Goal: Task Accomplishment & Management: Manage account settings

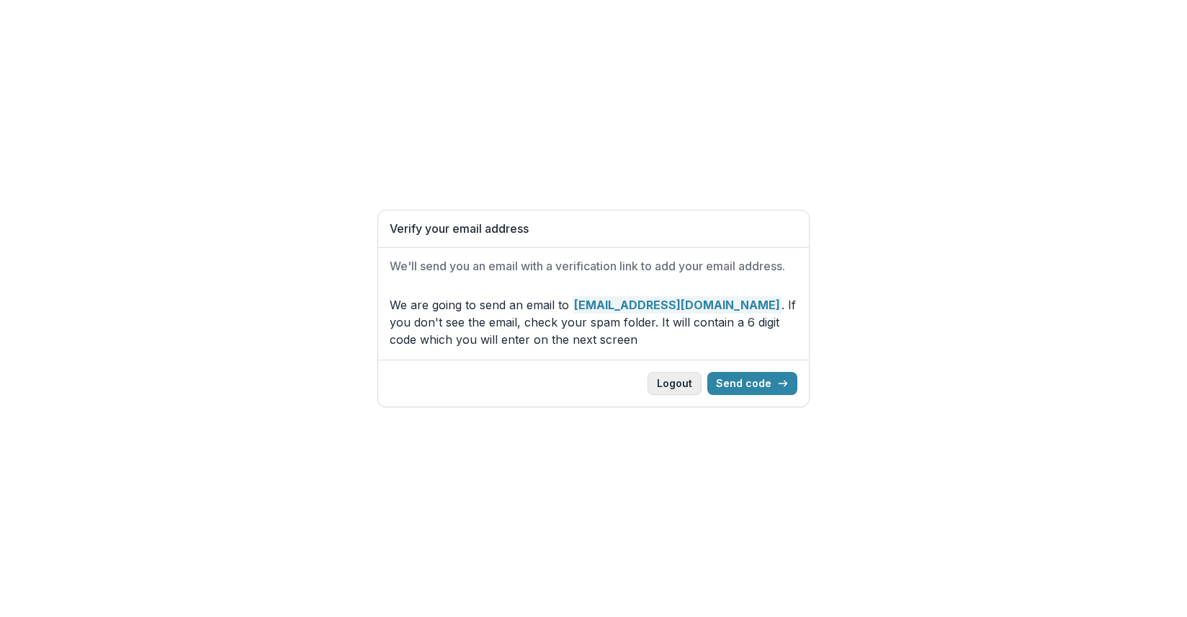
click at [683, 383] on button "Logout" at bounding box center [675, 383] width 54 height 23
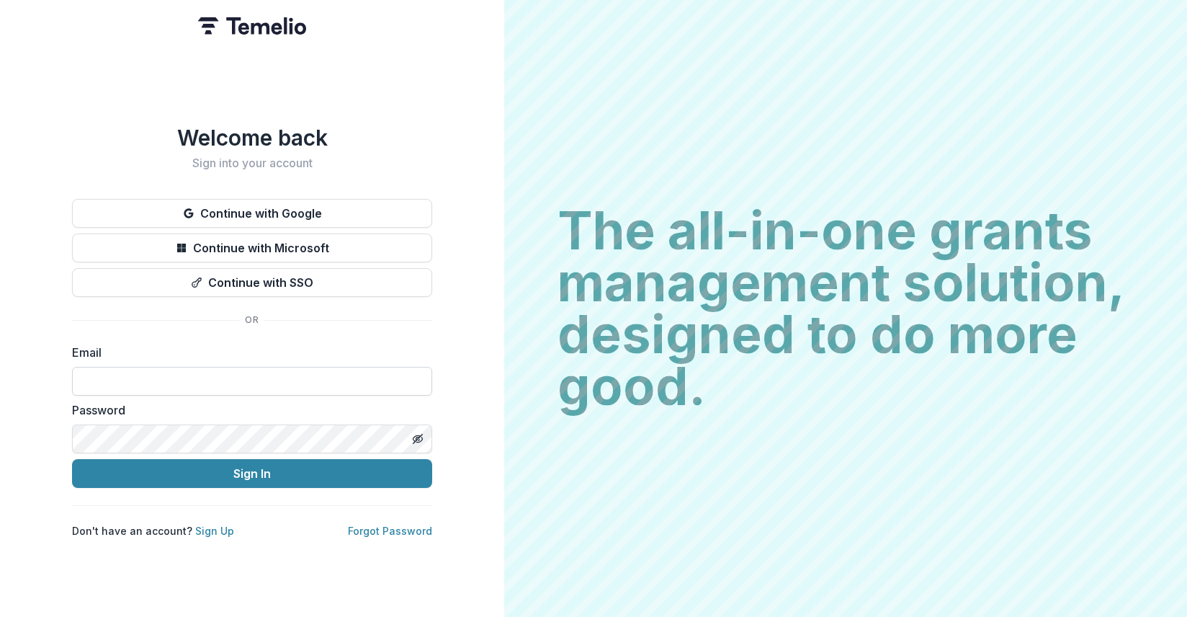
click at [139, 375] on input at bounding box center [252, 381] width 360 height 29
paste input "**********"
type input "**********"
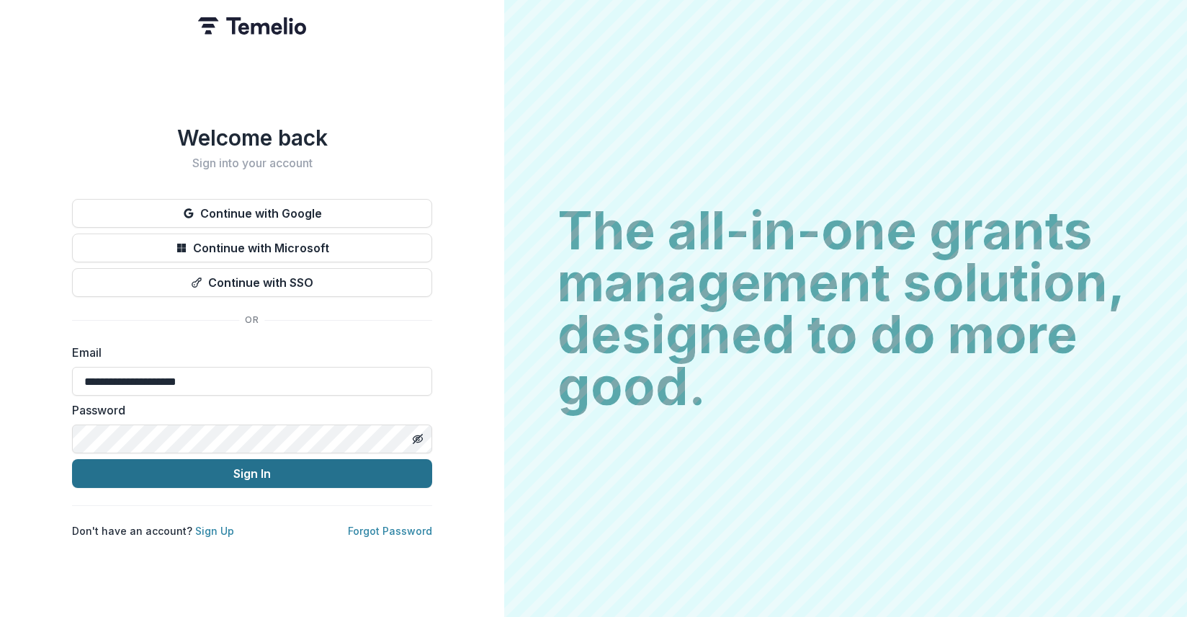
click at [279, 474] on button "Sign In" at bounding box center [252, 473] width 360 height 29
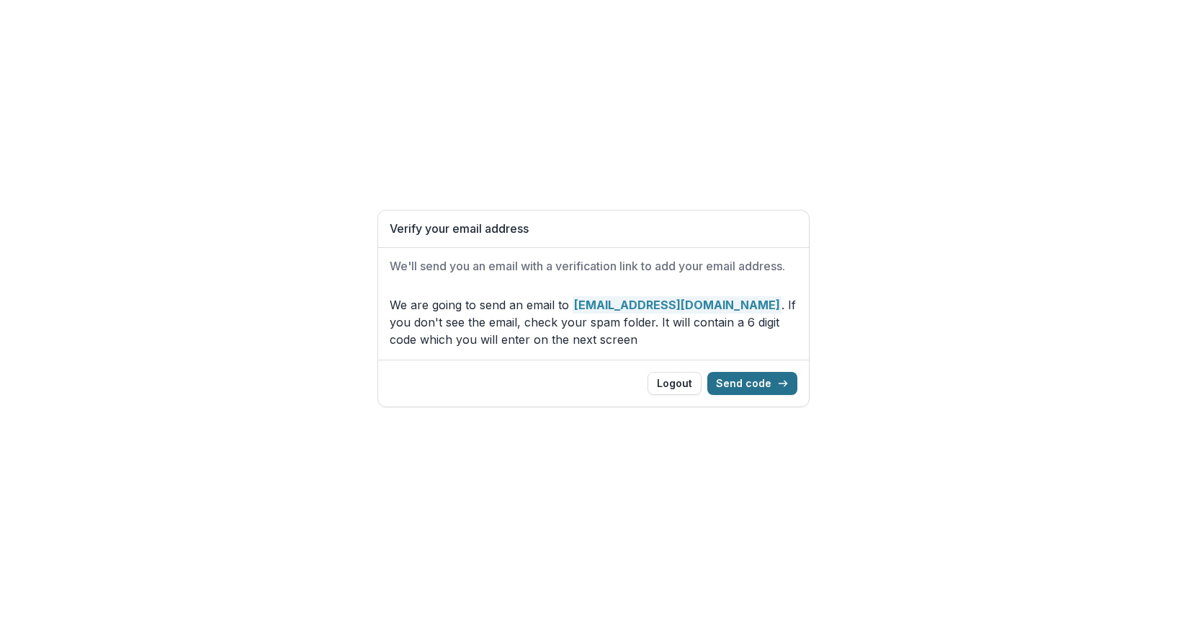
click at [741, 385] on button "Send code" at bounding box center [753, 383] width 90 height 23
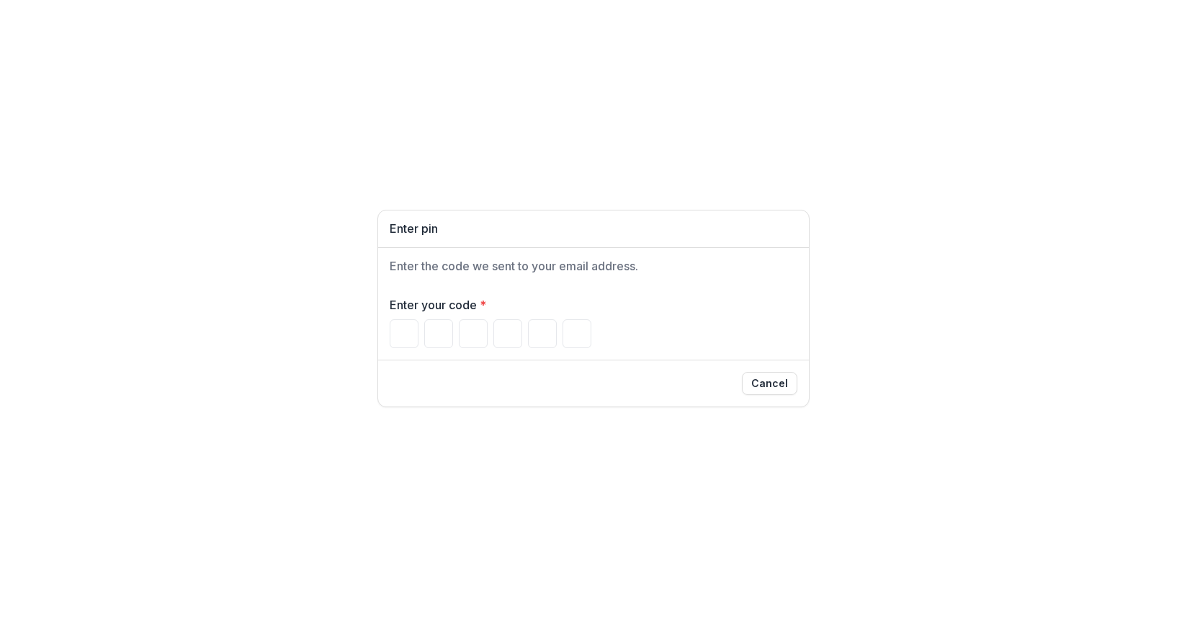
type input "*"
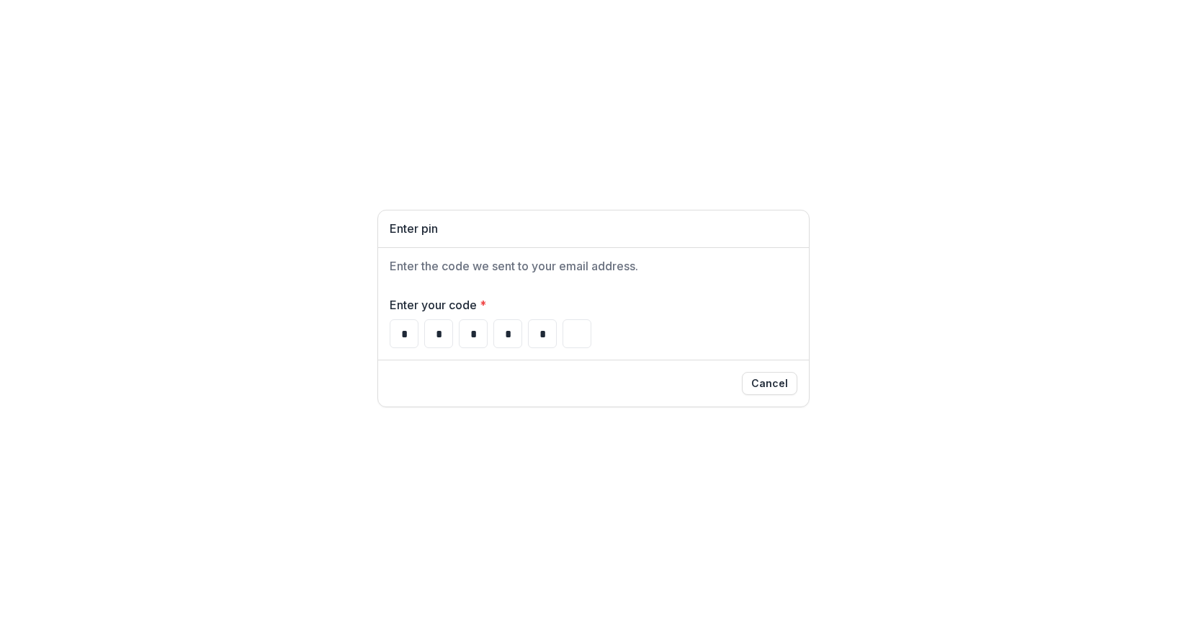
type input "*"
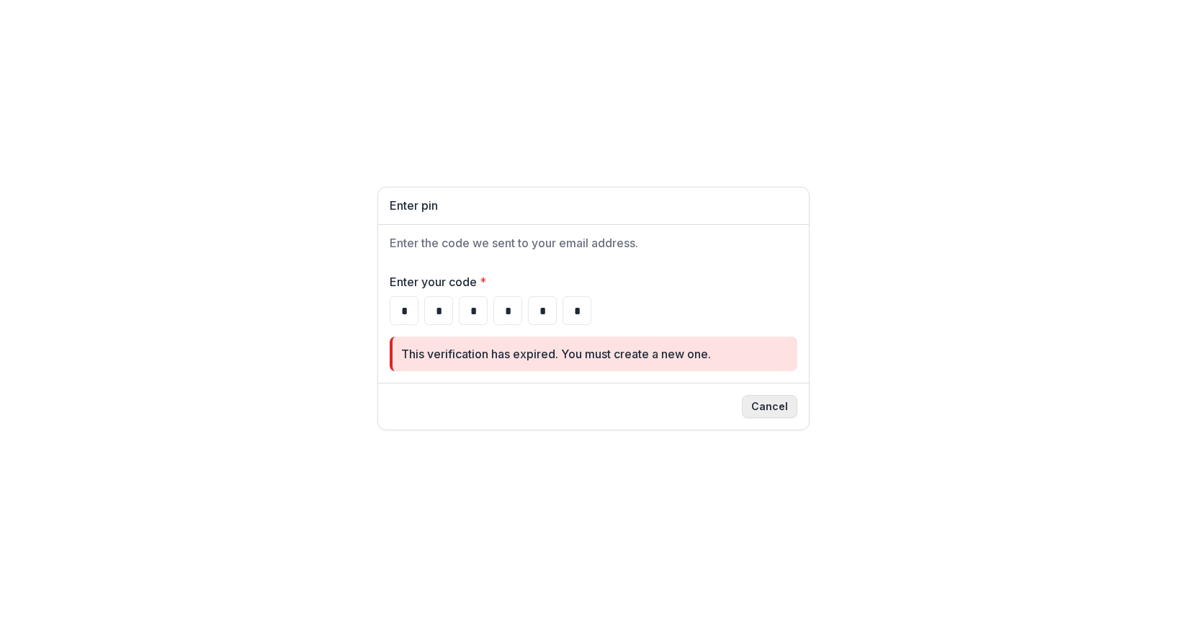
click at [775, 408] on button "Cancel" at bounding box center [769, 406] width 55 height 23
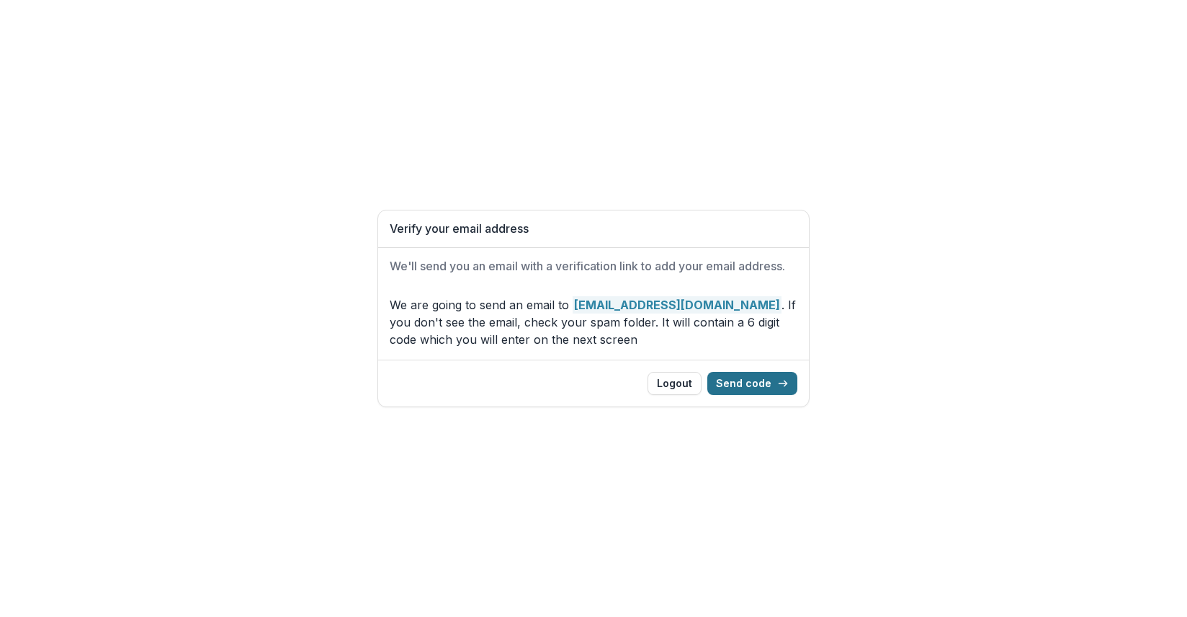
click at [754, 386] on button "Send code" at bounding box center [753, 383] width 90 height 23
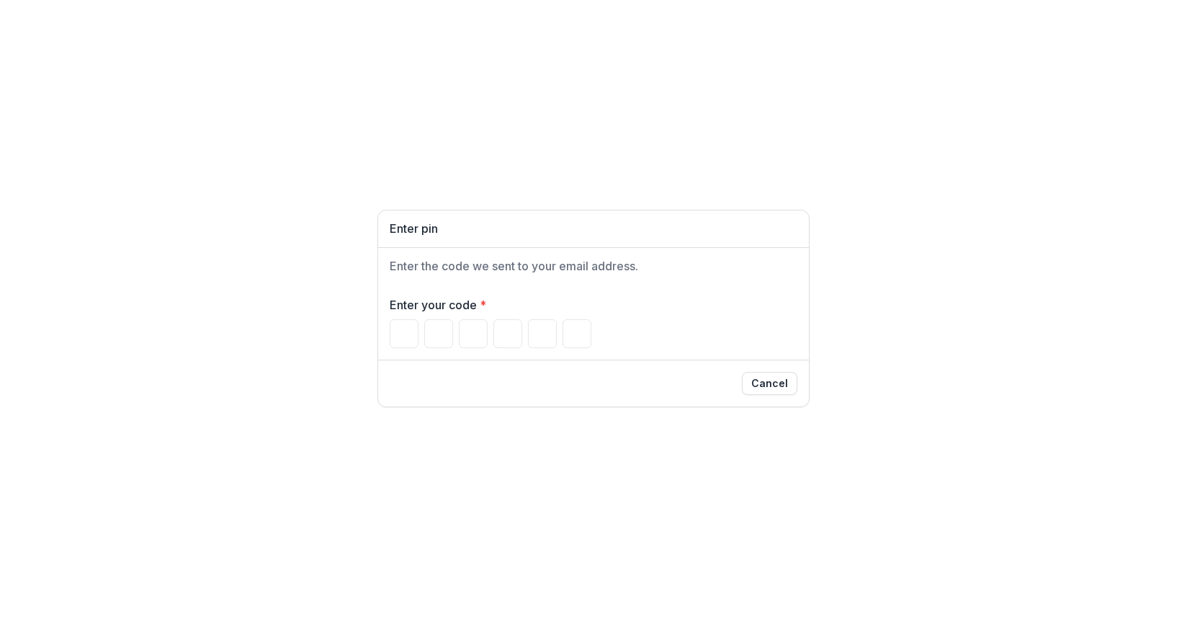
type input "*"
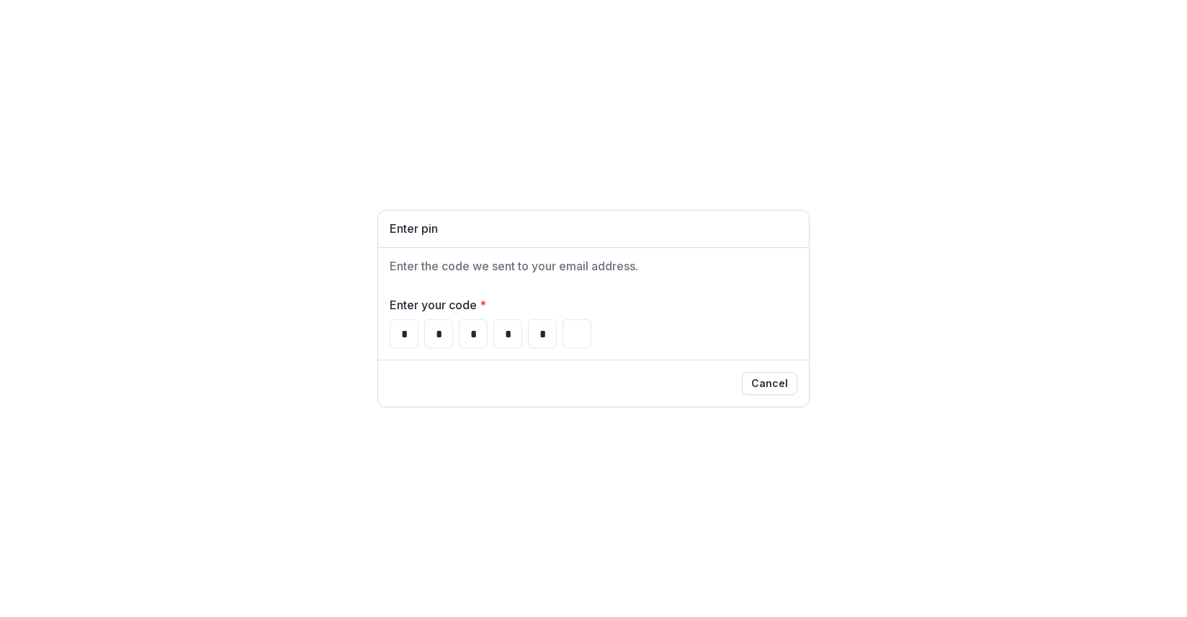
type input "*"
